Goal: Task Accomplishment & Management: Use online tool/utility

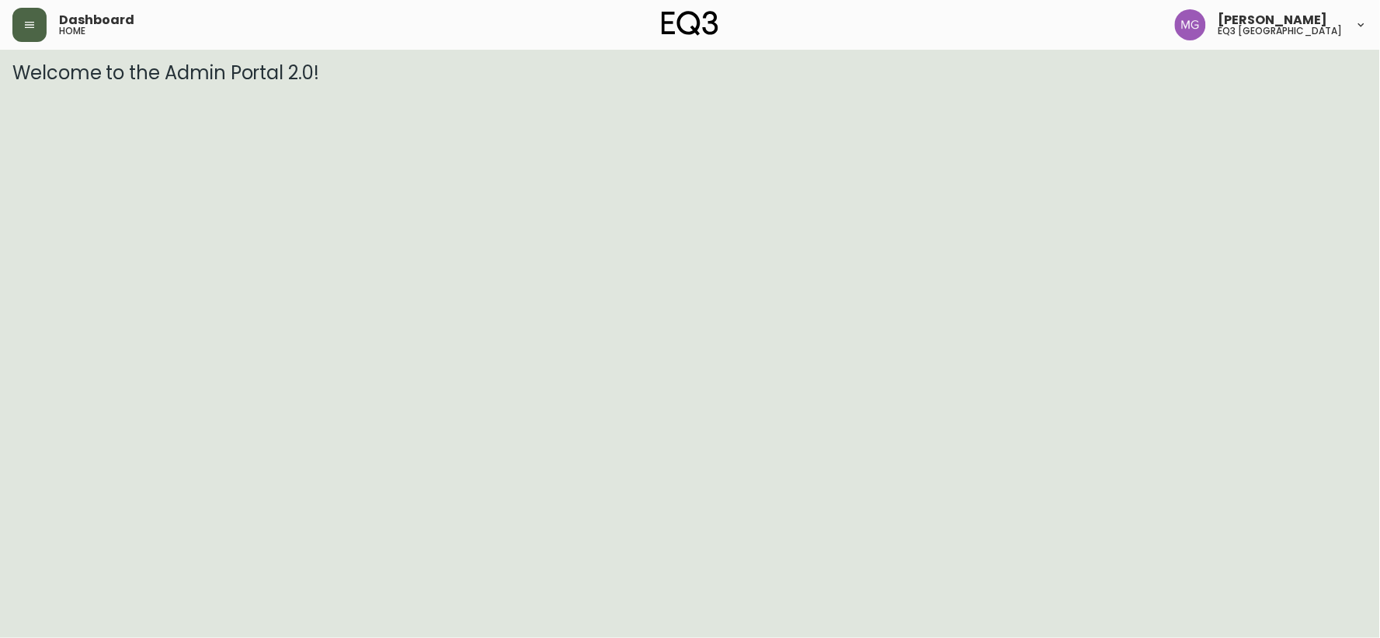
click at [23, 23] on icon "button" at bounding box center [29, 25] width 12 height 12
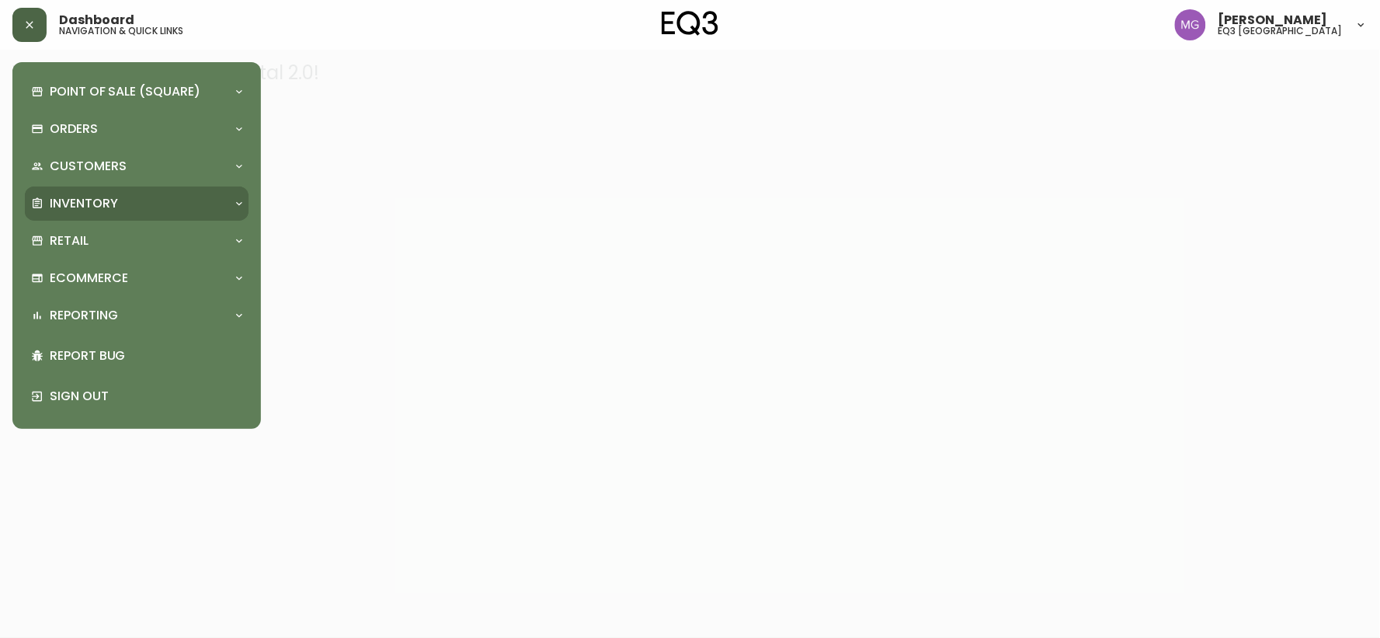
click at [104, 191] on div "Inventory" at bounding box center [137, 203] width 224 height 34
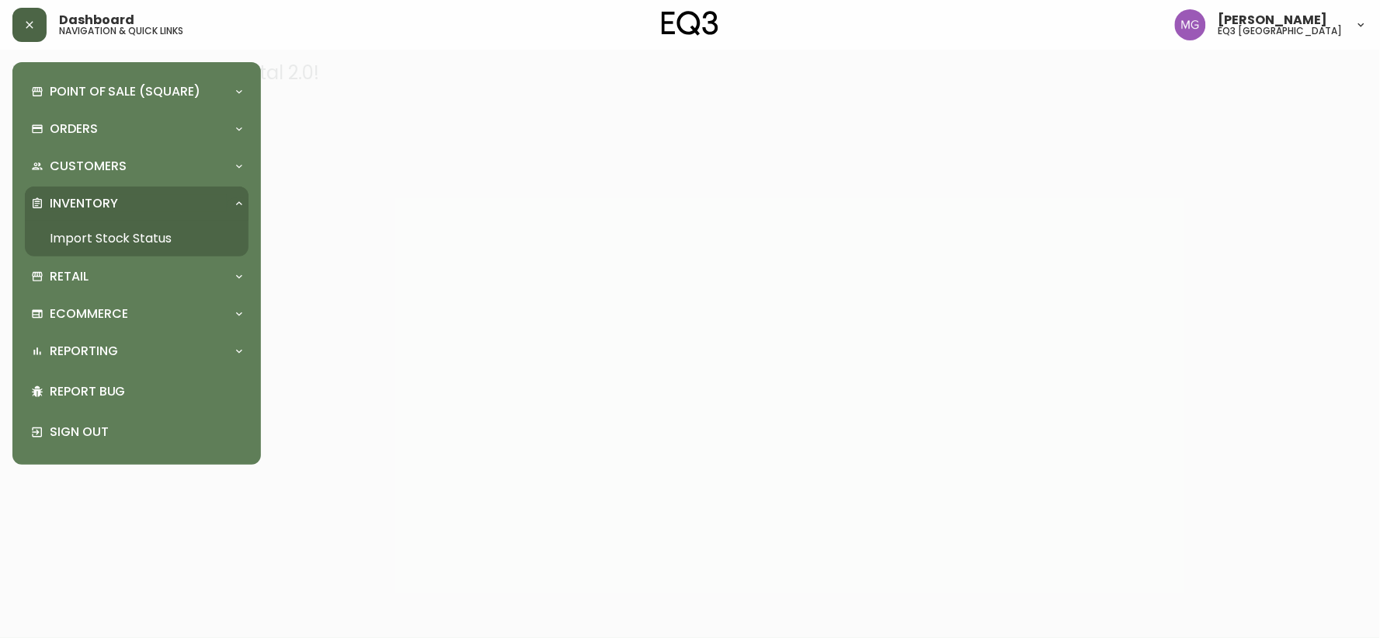
click at [97, 235] on link "Import Stock Status" at bounding box center [137, 239] width 224 height 36
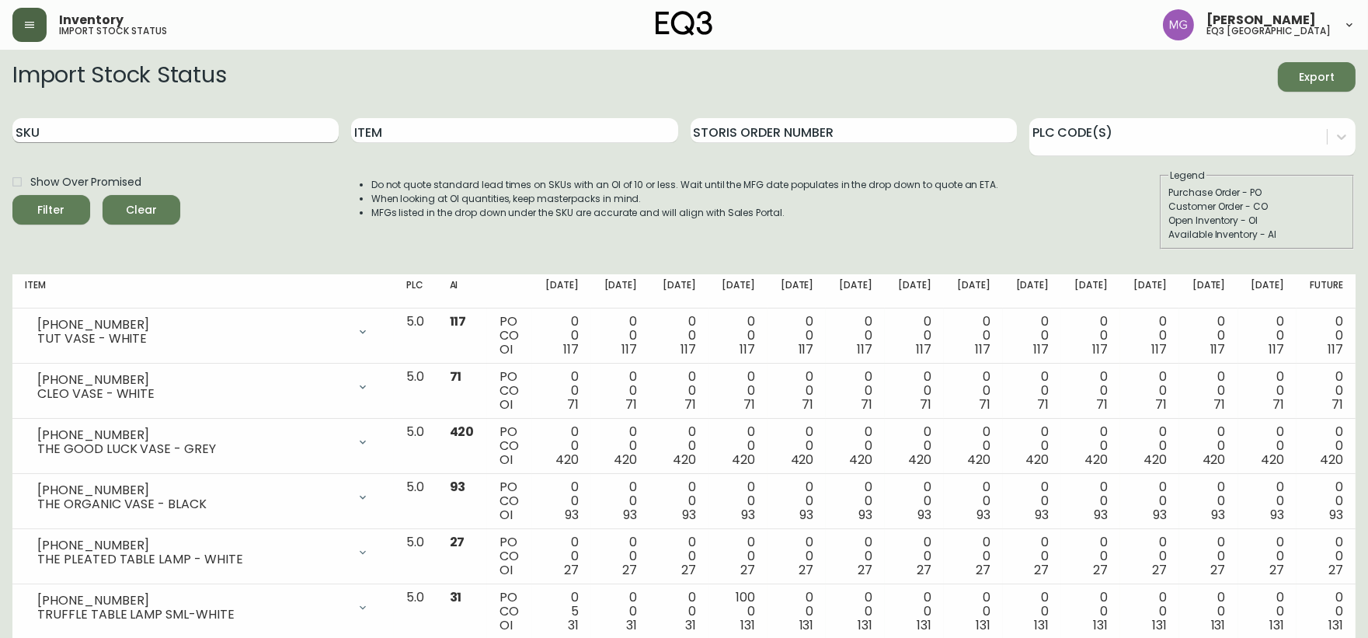
click at [272, 119] on input "SKU" at bounding box center [175, 130] width 326 height 25
type input "v"
paste input "3020-625-16-A"
type input "3020-625-16-A"
click at [12, 195] on button "Filter" at bounding box center [51, 210] width 78 height 30
